Goal: Information Seeking & Learning: Learn about a topic

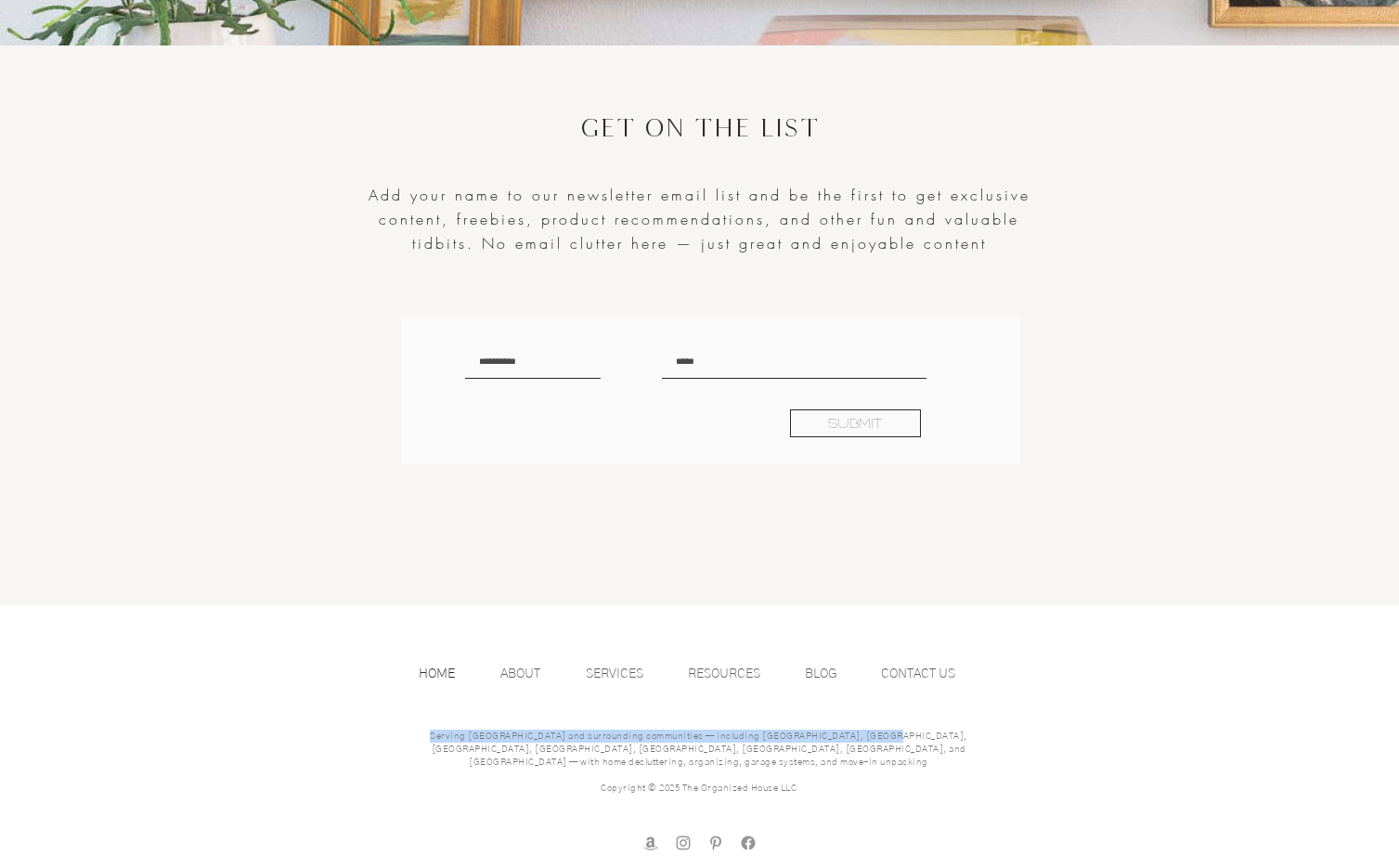
drag, startPoint x: 414, startPoint y: 734, endPoint x: 839, endPoint y: 739, distance: 425.0
click at [839, 739] on span "Serving Portland and surrounding communities — including Beaverton, Dunthorpe, …" at bounding box center [698, 749] width 537 height 36
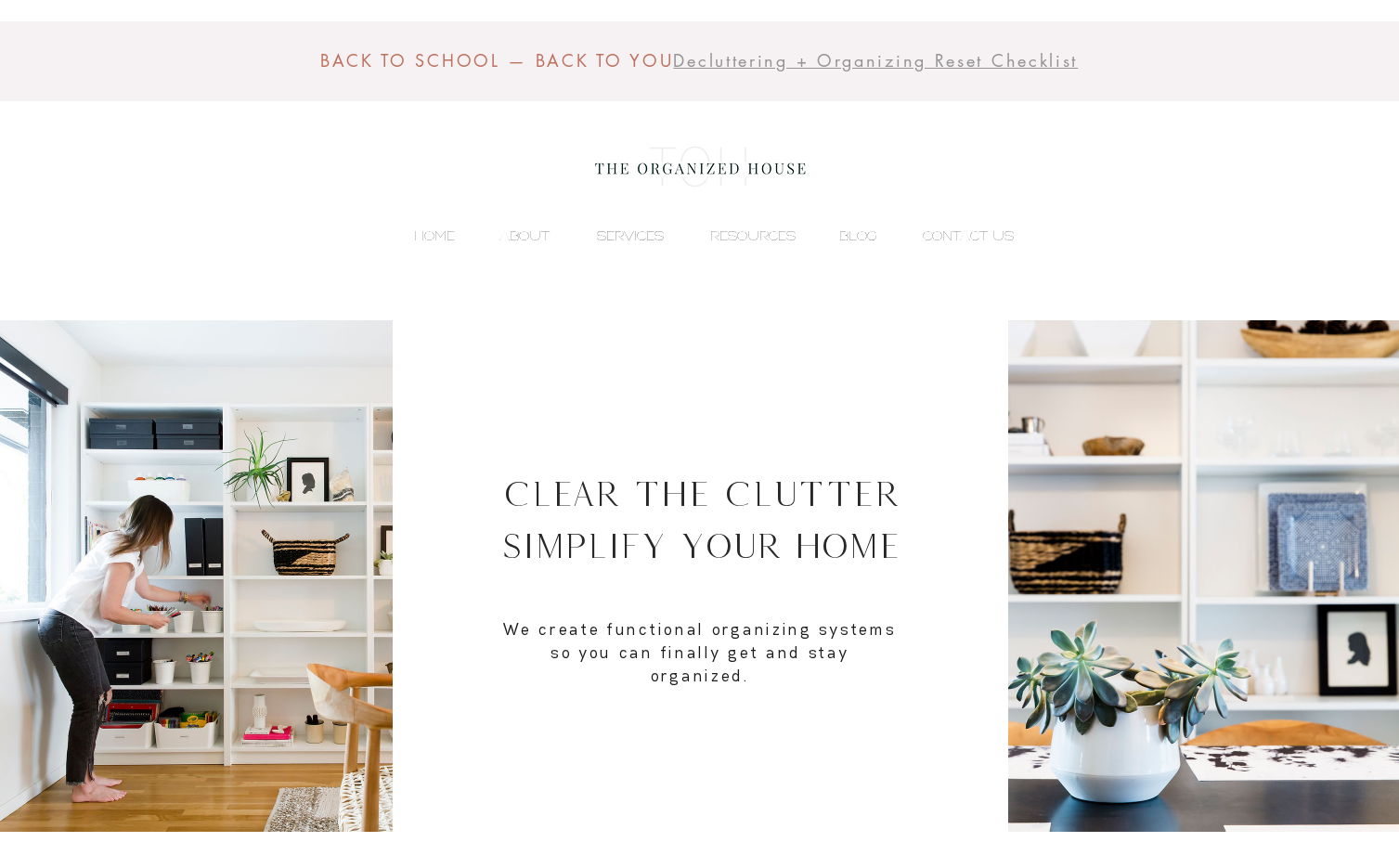
click at [622, 240] on p "SERVICES" at bounding box center [630, 236] width 86 height 28
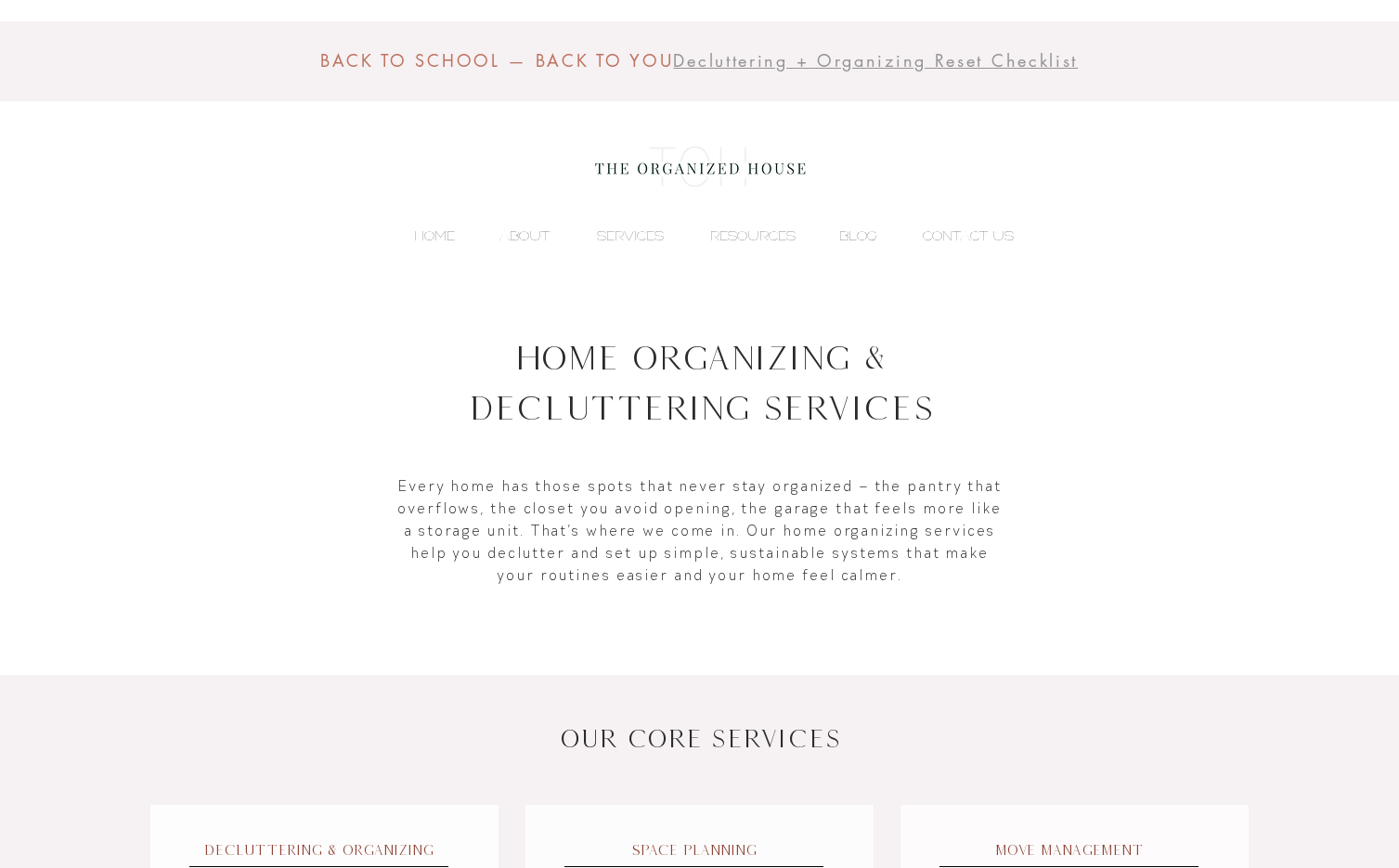
click at [665, 166] on img at bounding box center [700, 166] width 228 height 74
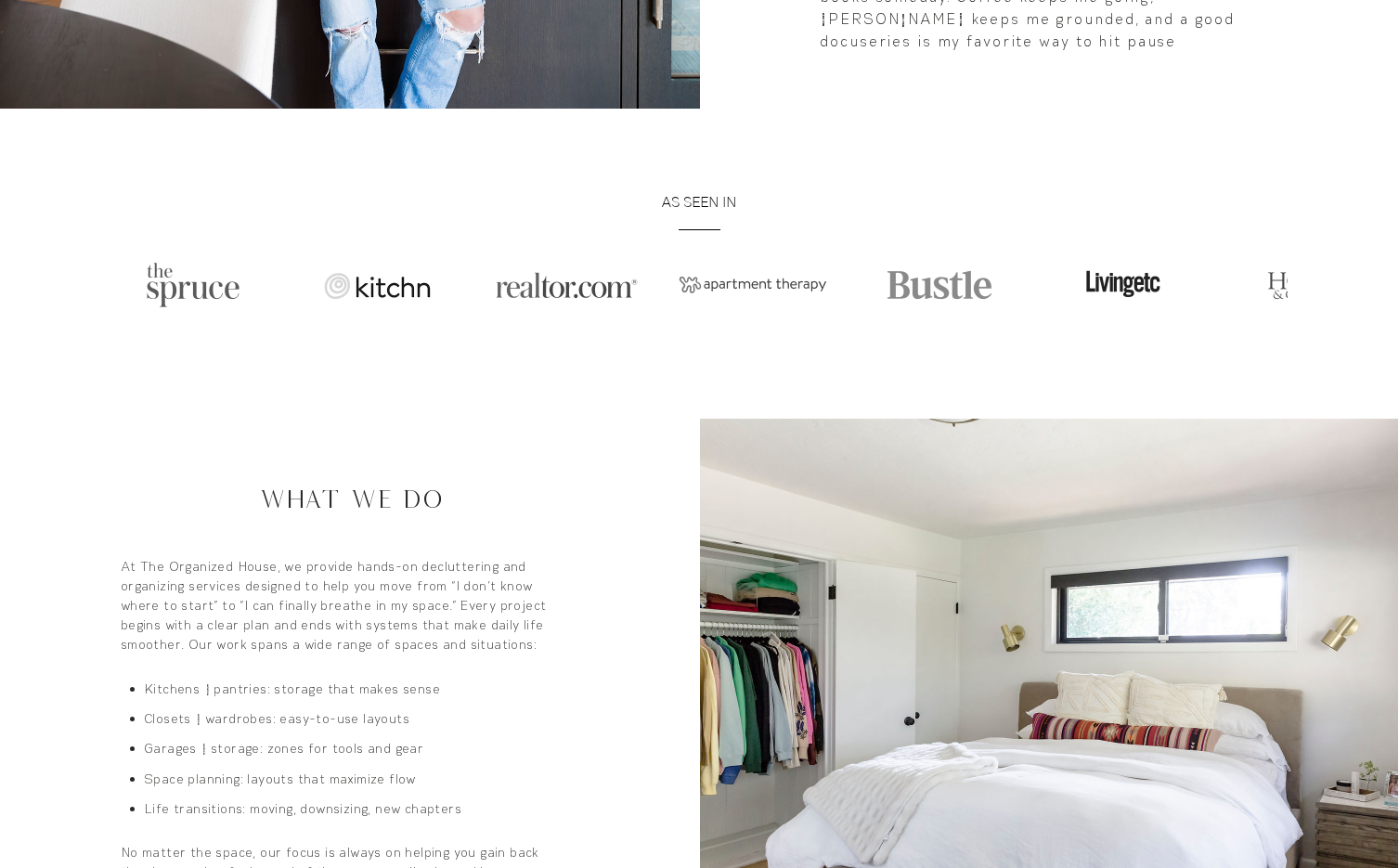
scroll to position [1425, 0]
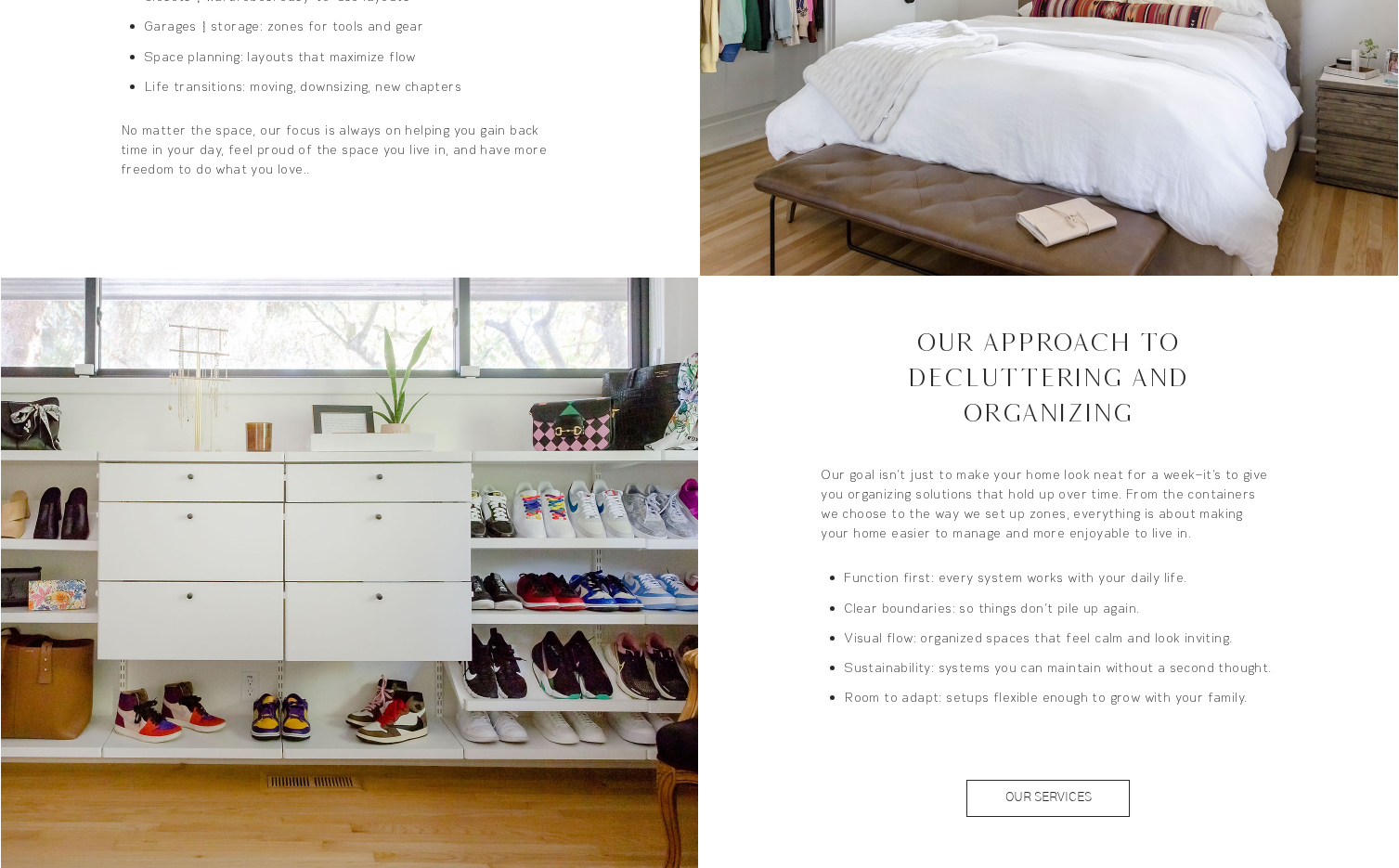
scroll to position [2195, 0]
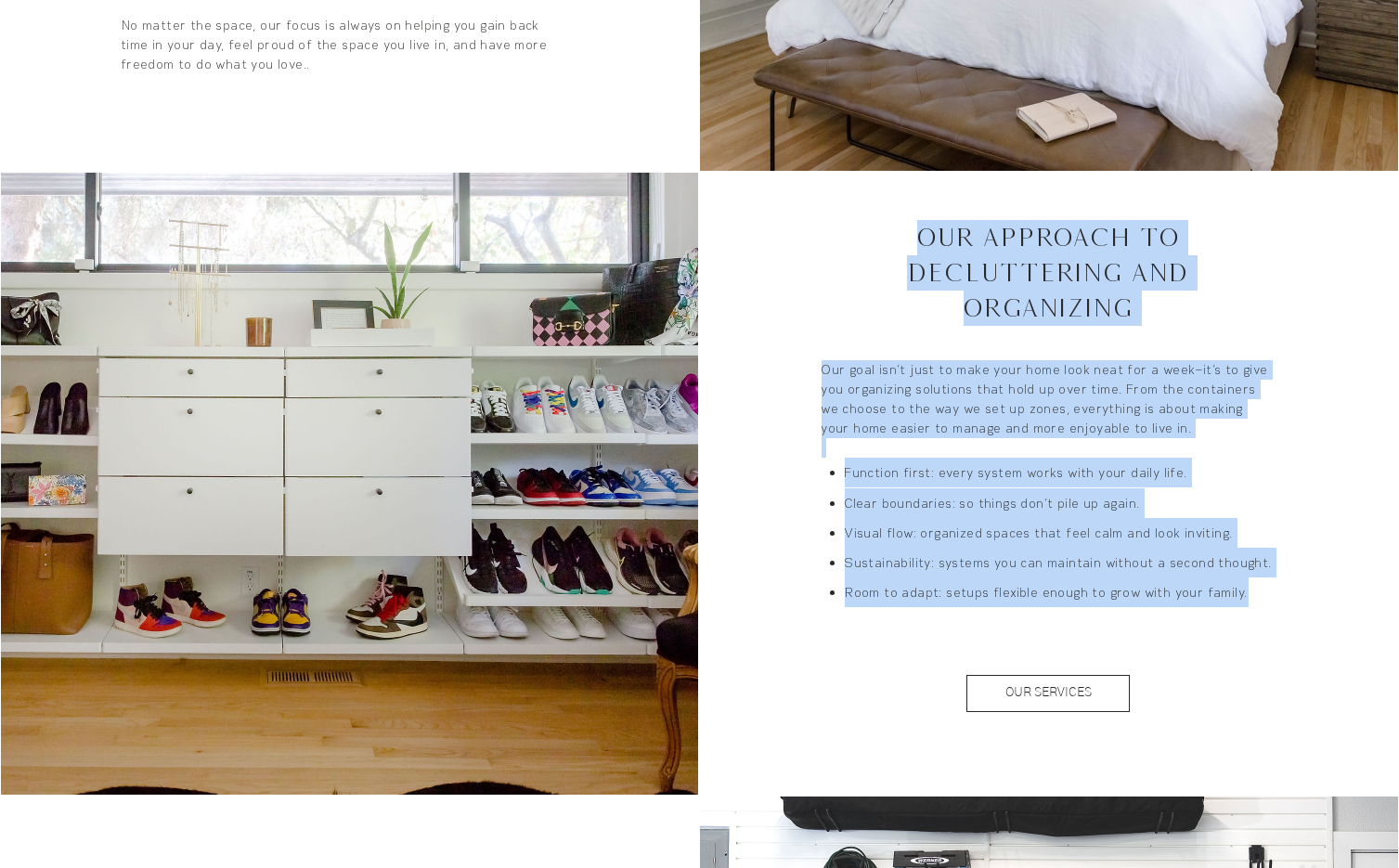
copy div "Our Approach to Decluttering and Organizing Our goal isn’t just to make your ho…"
drag, startPoint x: 925, startPoint y: 196, endPoint x: 1254, endPoint y: 544, distance: 478.9
click at [1254, 544] on div "Our Approach to Decluttering and Organizing Our goal isn’t just to make your ho…" at bounding box center [1048, 484] width 699 height 622
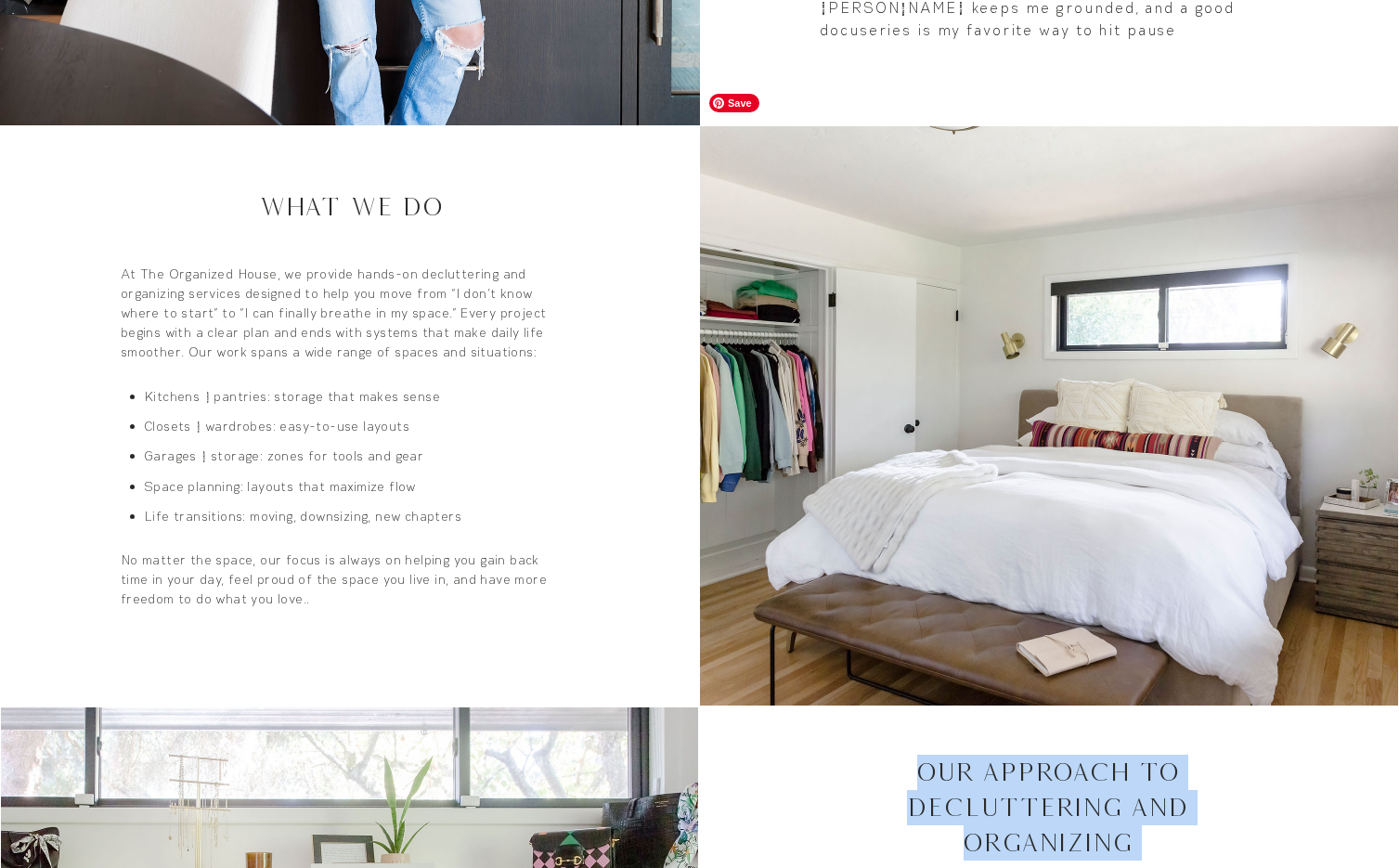
scroll to position [1497, 0]
